Goal: Task Accomplishment & Management: Manage account settings

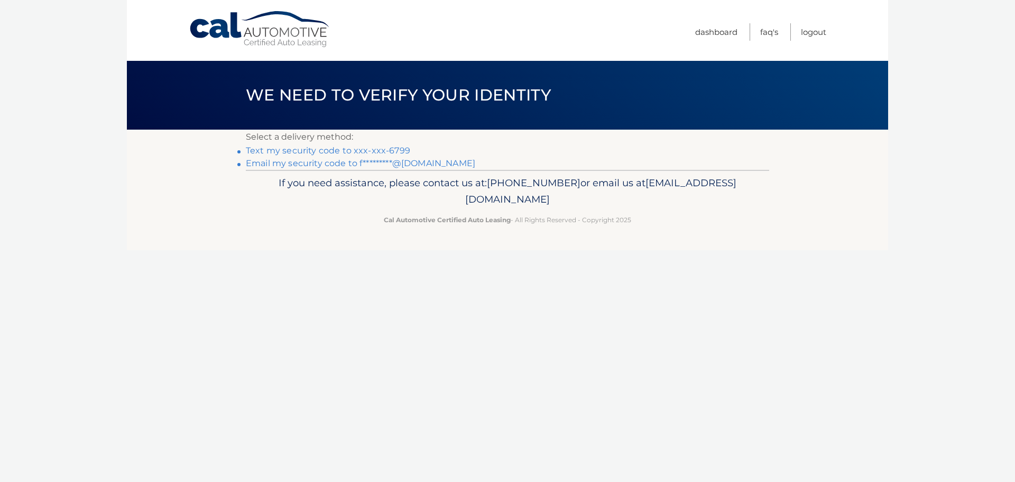
click at [309, 149] on link "Text my security code to xxx-xxx-6799" at bounding box center [328, 150] width 164 height 10
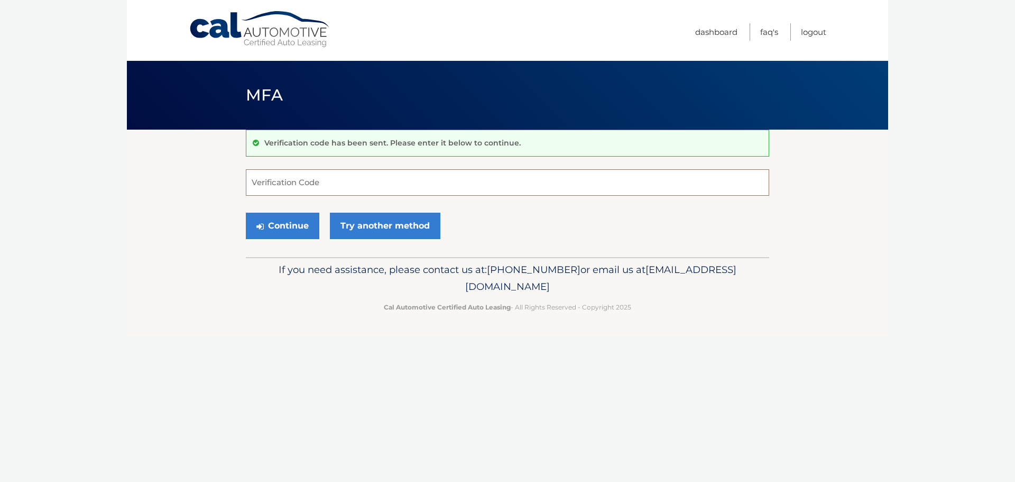
click at [315, 187] on input "Verification Code" at bounding box center [507, 182] width 523 height 26
type input "871563"
click at [246, 213] on button "Continue" at bounding box center [282, 226] width 73 height 26
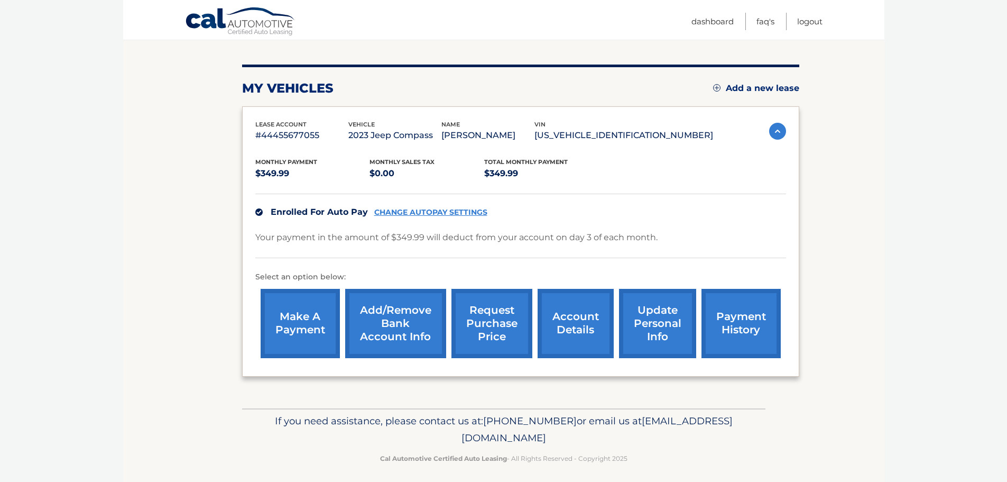
scroll to position [119, 0]
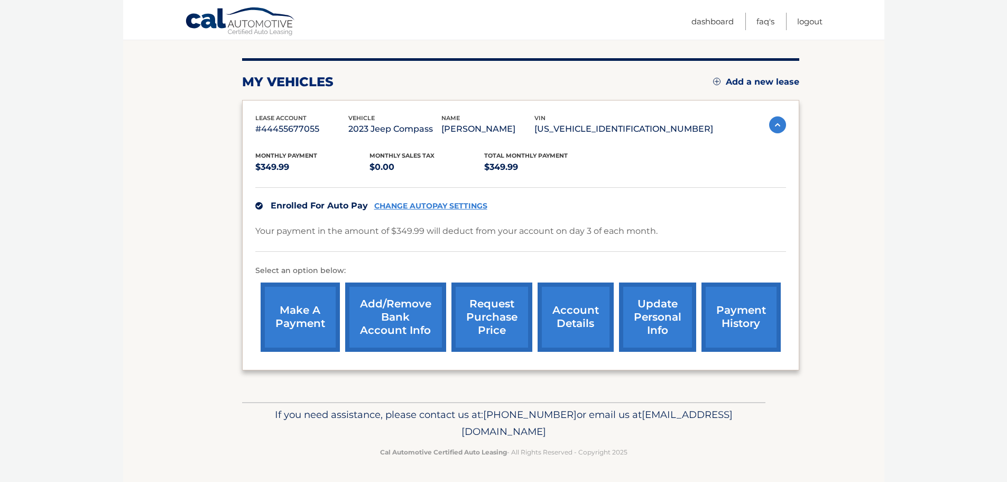
click at [778, 123] on img at bounding box center [777, 124] width 17 height 17
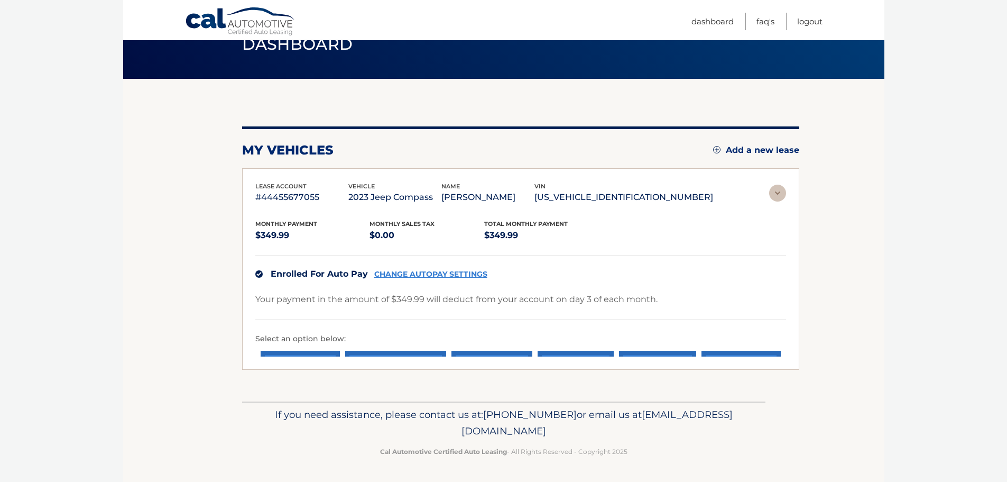
scroll to position [0, 0]
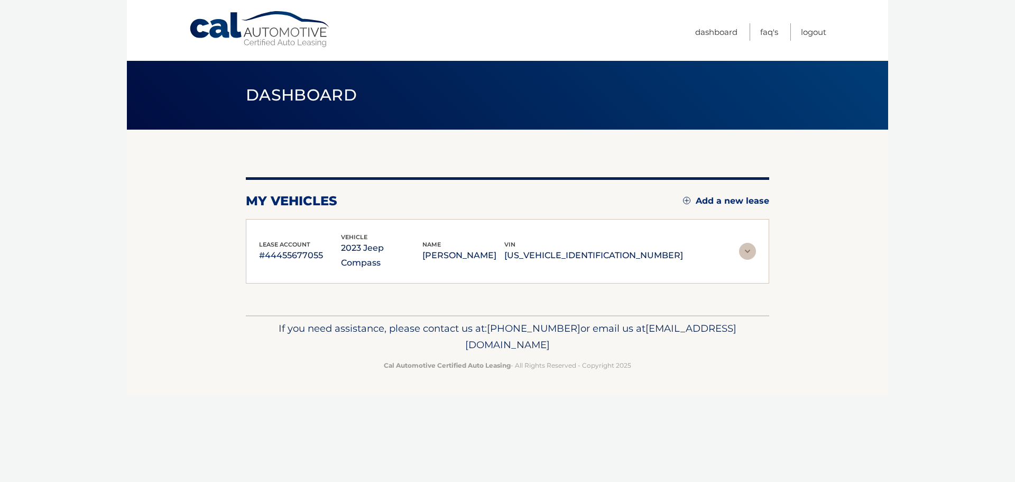
click at [751, 243] on img at bounding box center [747, 251] width 17 height 17
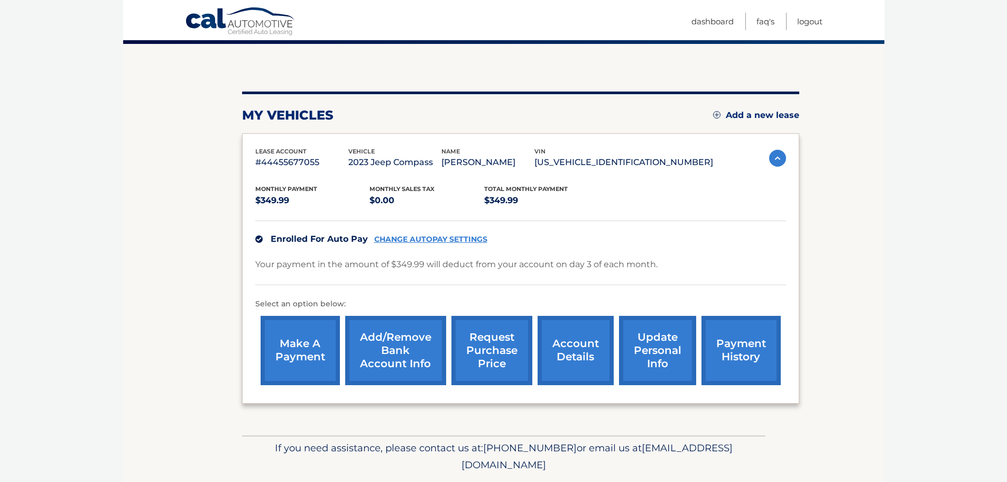
scroll to position [106, 0]
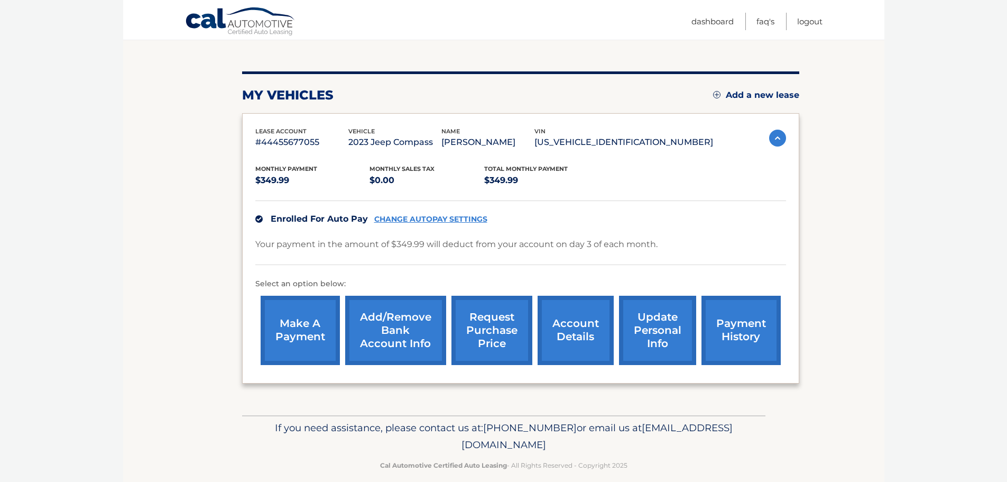
click at [570, 335] on link "account details" at bounding box center [576, 330] width 76 height 69
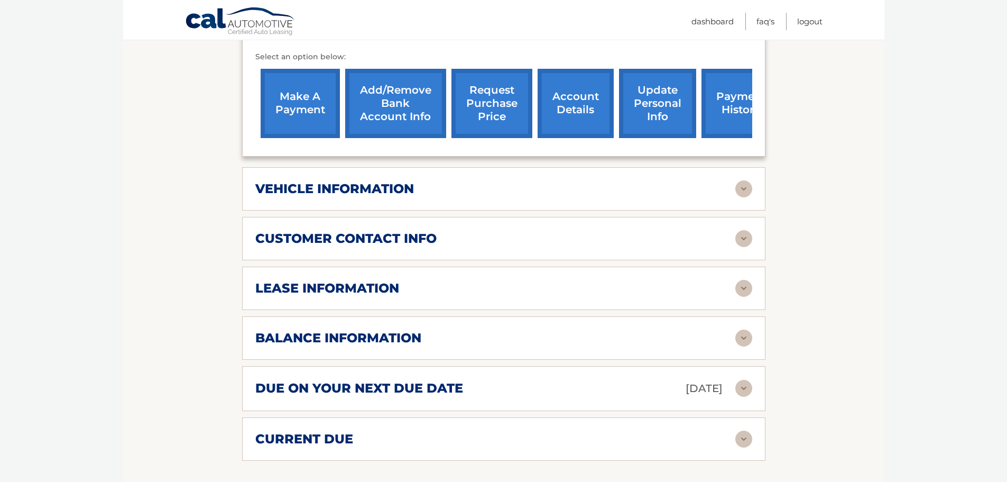
scroll to position [370, 0]
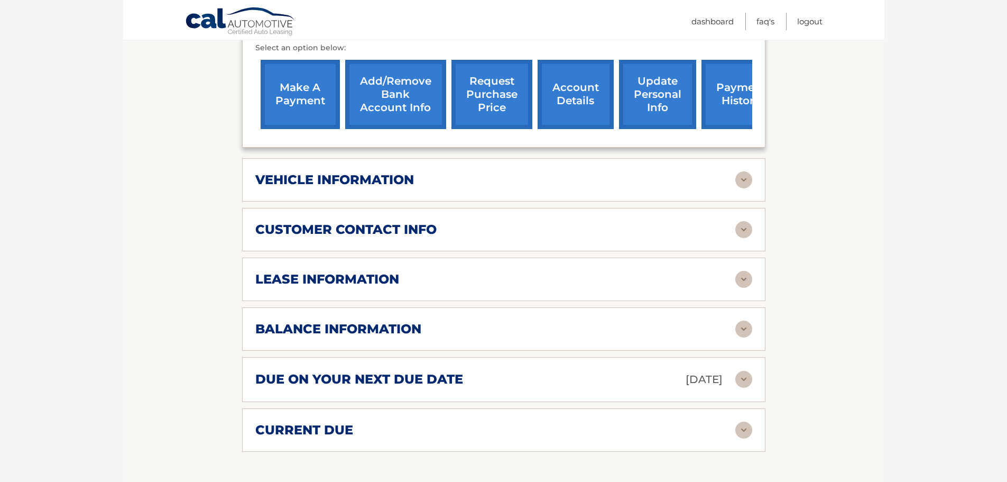
click at [740, 320] on img at bounding box center [743, 328] width 17 height 17
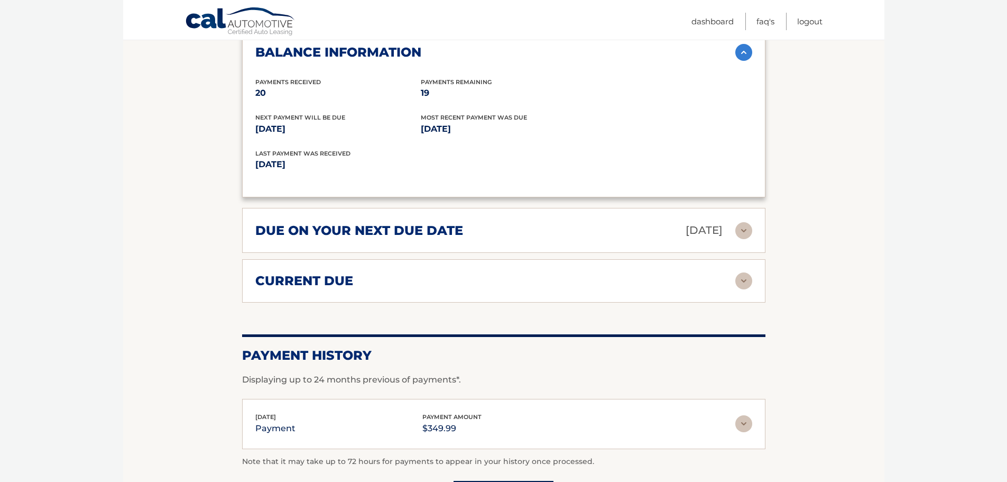
scroll to position [687, 0]
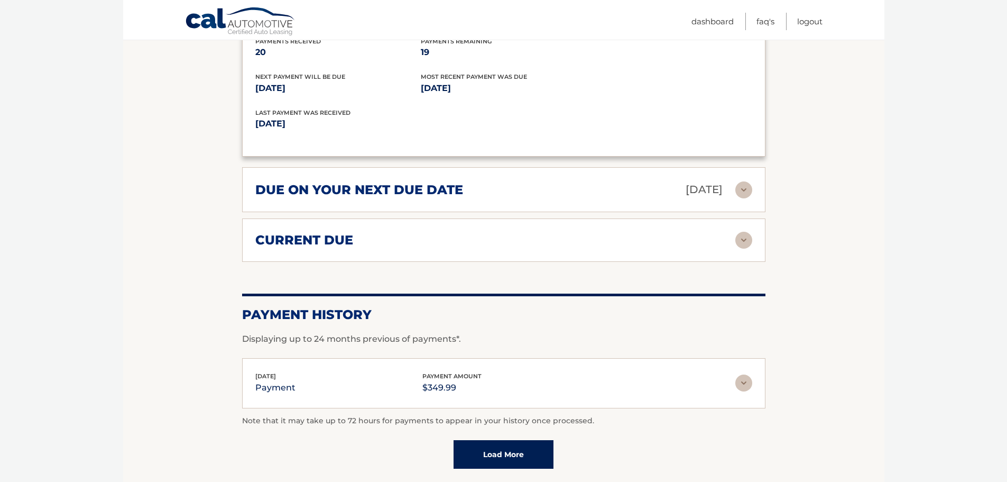
click at [744, 232] on img at bounding box center [743, 240] width 17 height 17
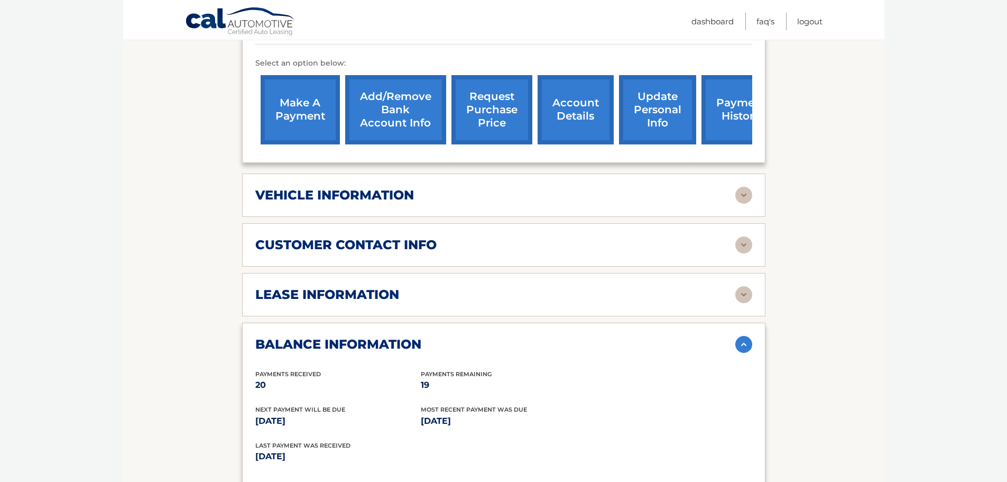
scroll to position [370, 0]
